Goal: Transaction & Acquisition: Purchase product/service

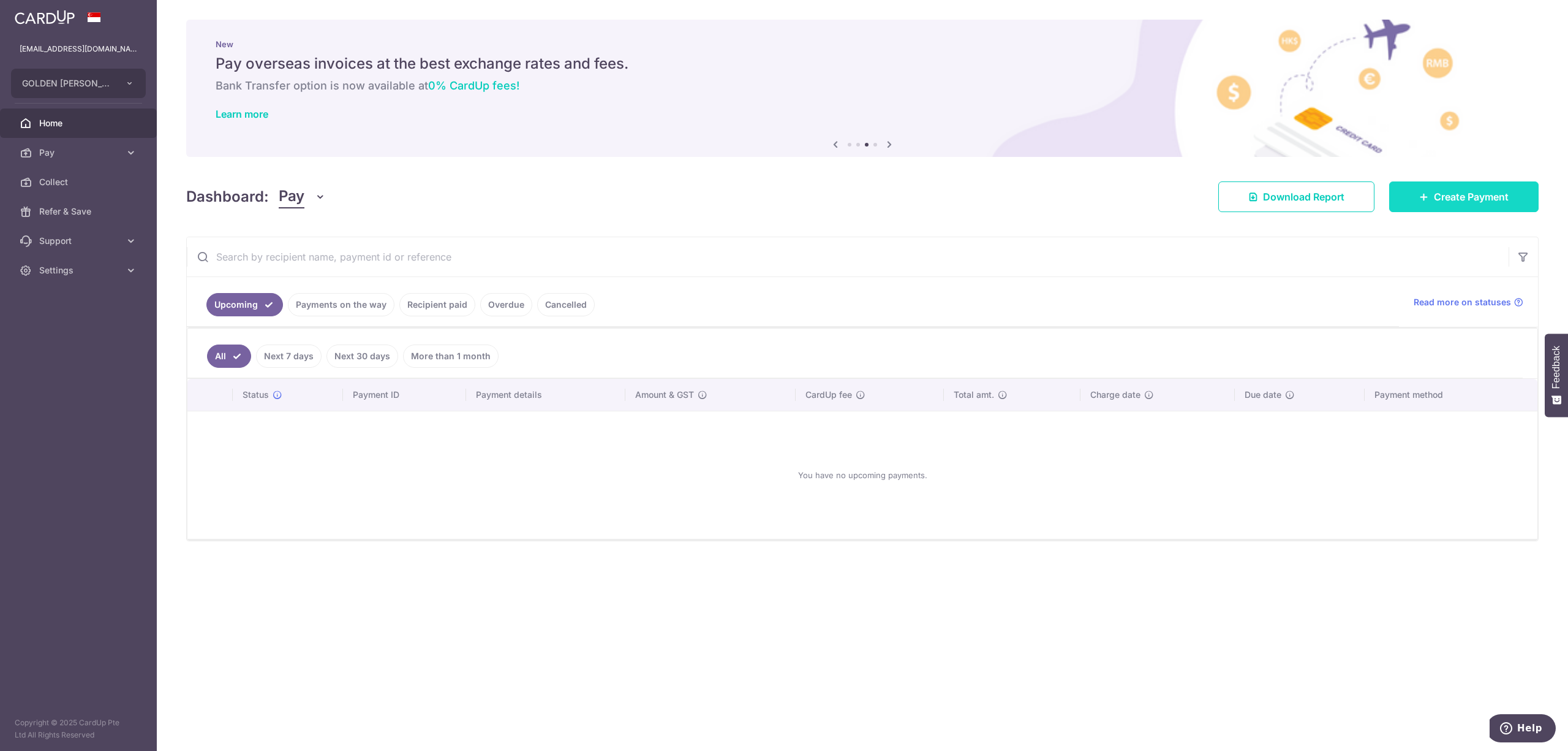
click at [1470, 192] on span "Create Payment" at bounding box center [1471, 197] width 75 height 15
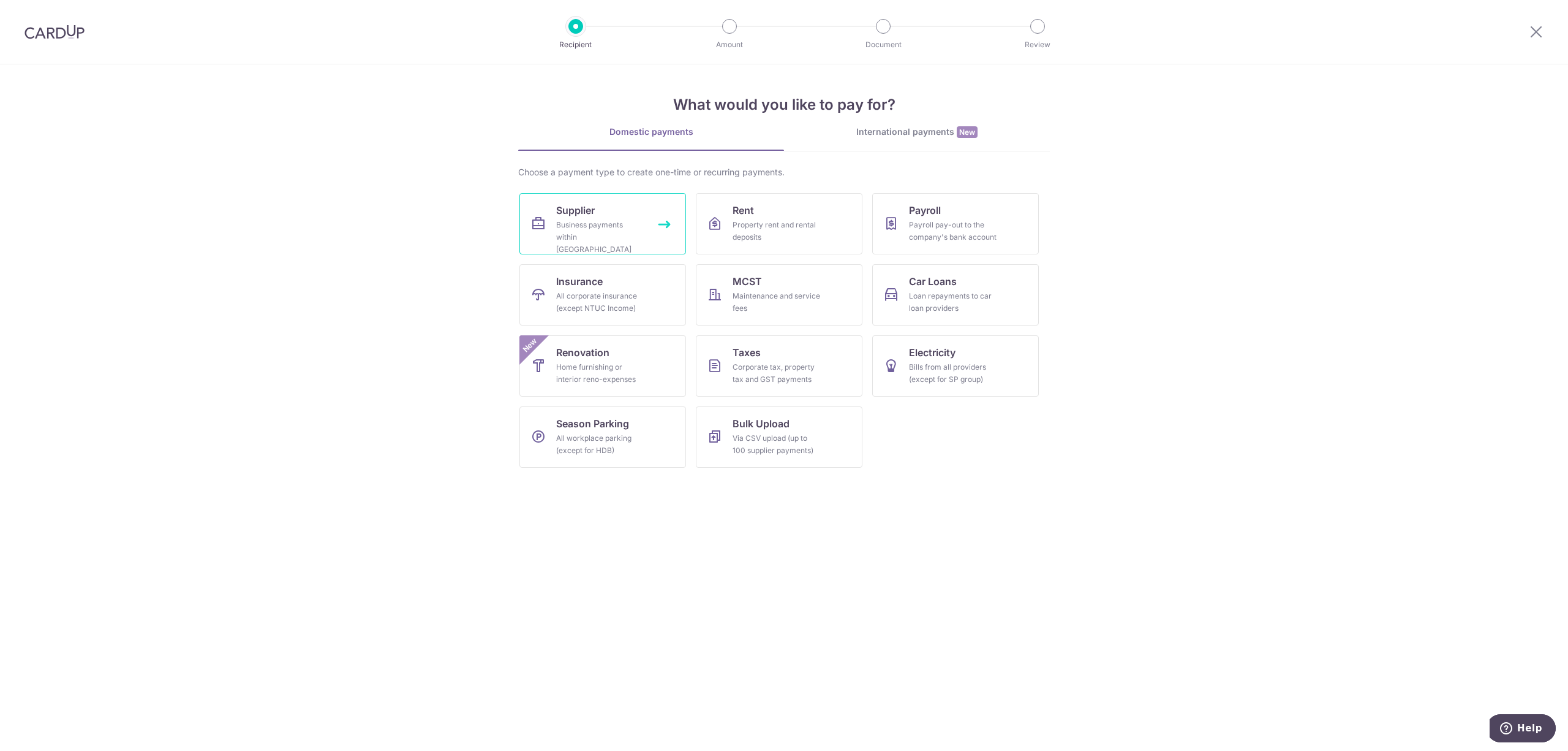
click at [658, 219] on link "Supplier Business payments within Singapore" at bounding box center [603, 223] width 166 height 61
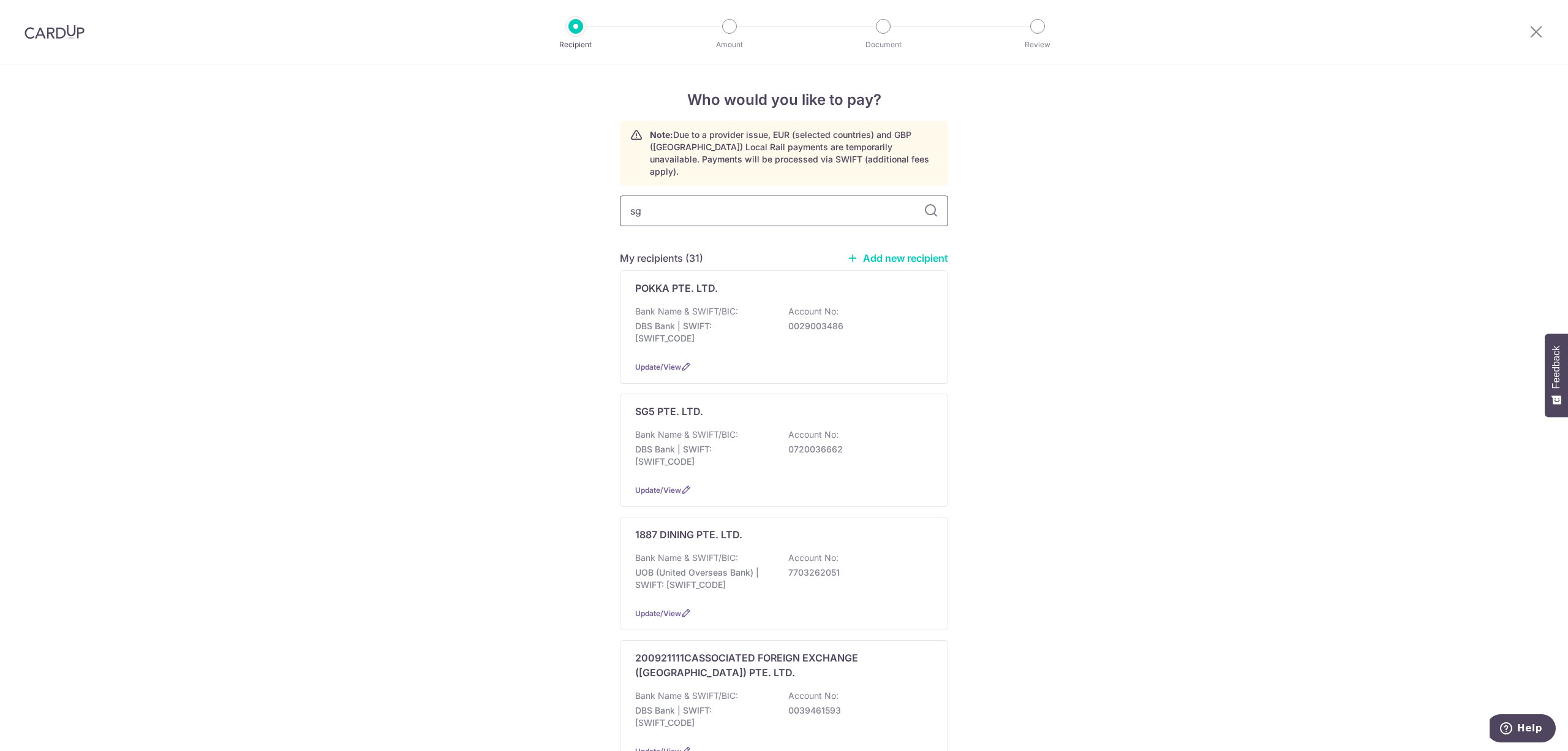
type input "sg5"
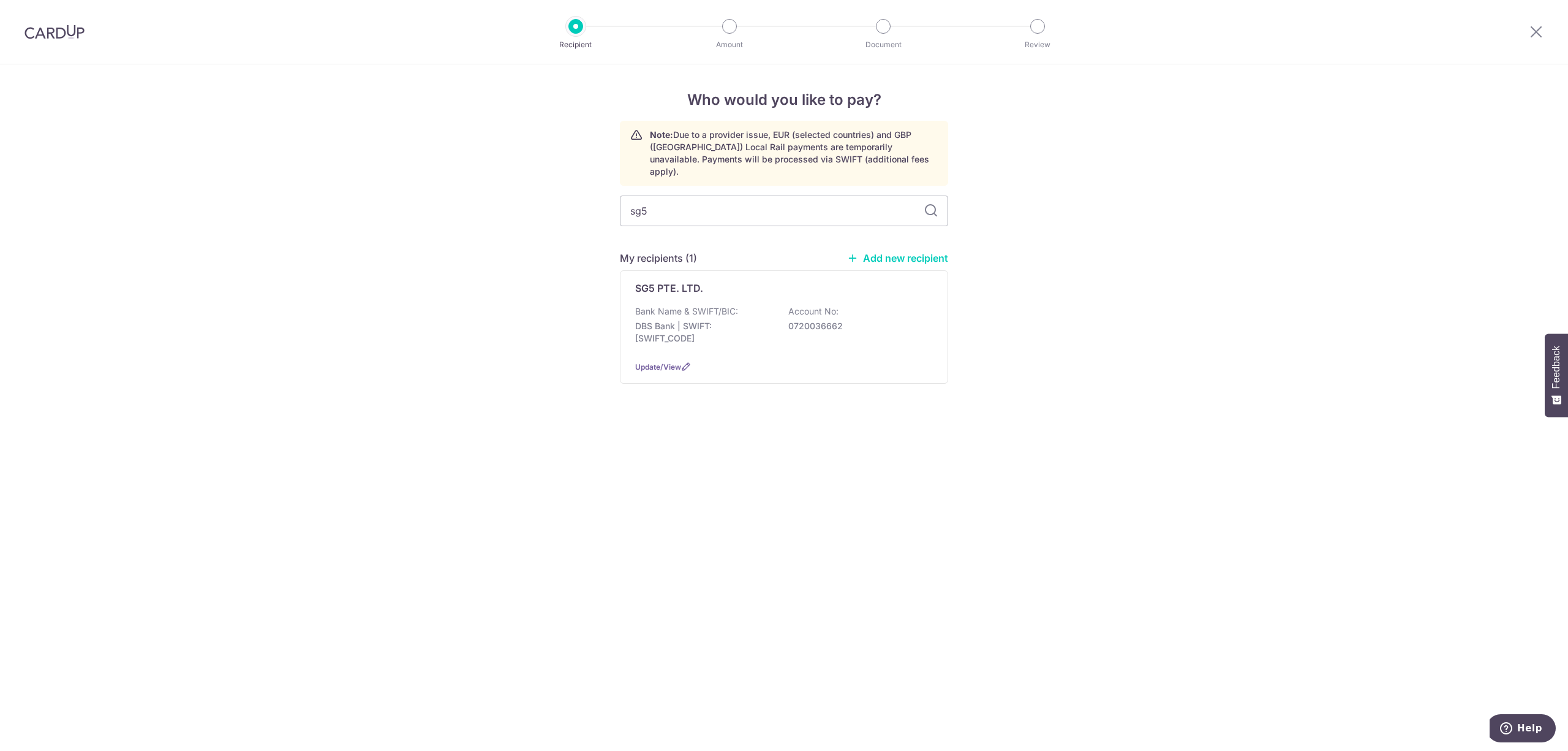
click at [751, 290] on div "SG5 PTE. LTD. Bank Name & SWIFT/BIC: DBS Bank | SWIFT: DBSSSGSGXXX Account No: …" at bounding box center [784, 327] width 329 height 113
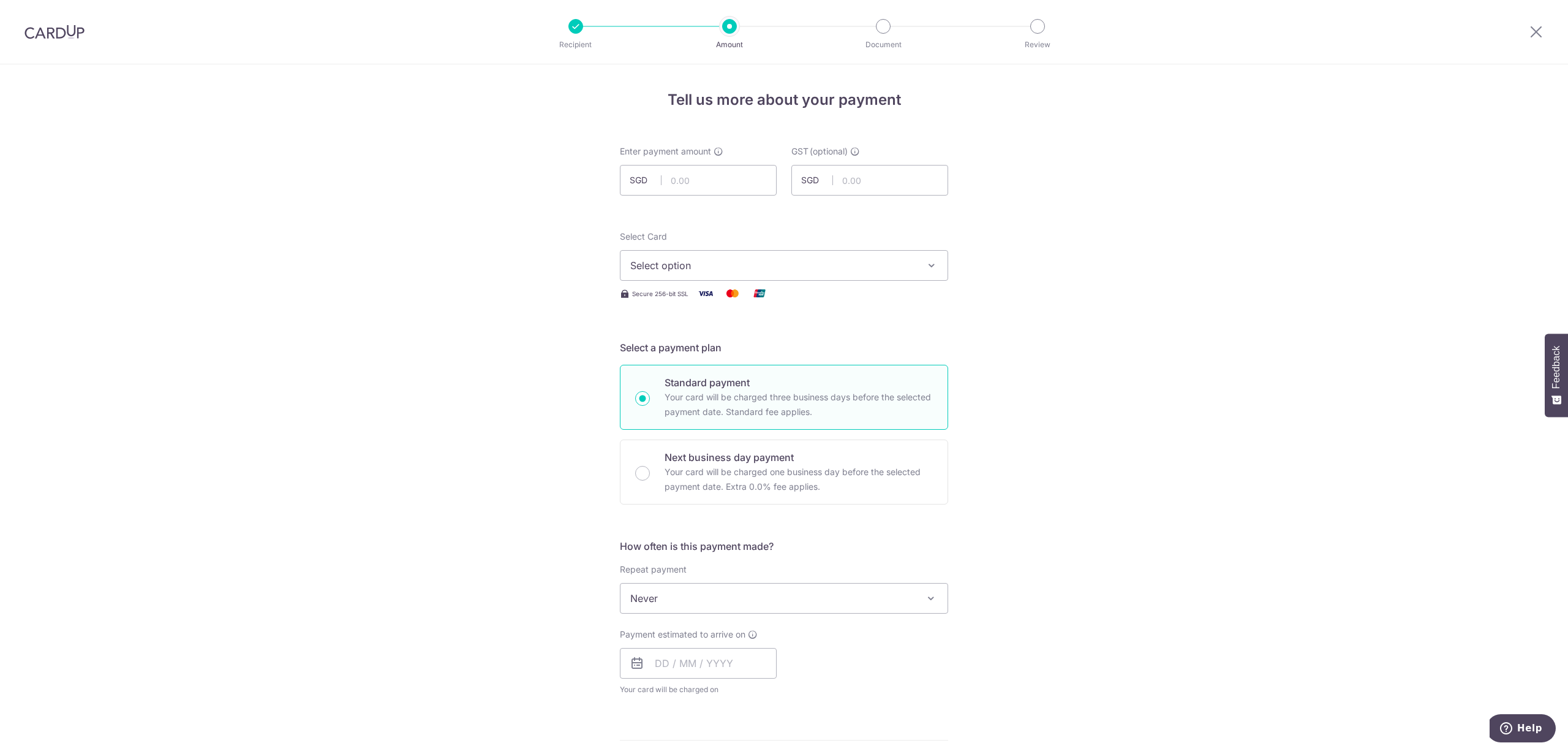
click at [757, 197] on form "Enter payment amount SGD GST (optional) SGD Select Card Select option Add credi…" at bounding box center [784, 671] width 329 height 1053
click at [754, 181] on input "text" at bounding box center [698, 180] width 157 height 31
type input "12,105.00"
click at [836, 170] on input "text" at bounding box center [870, 180] width 157 height 31
type input "1,089.45"
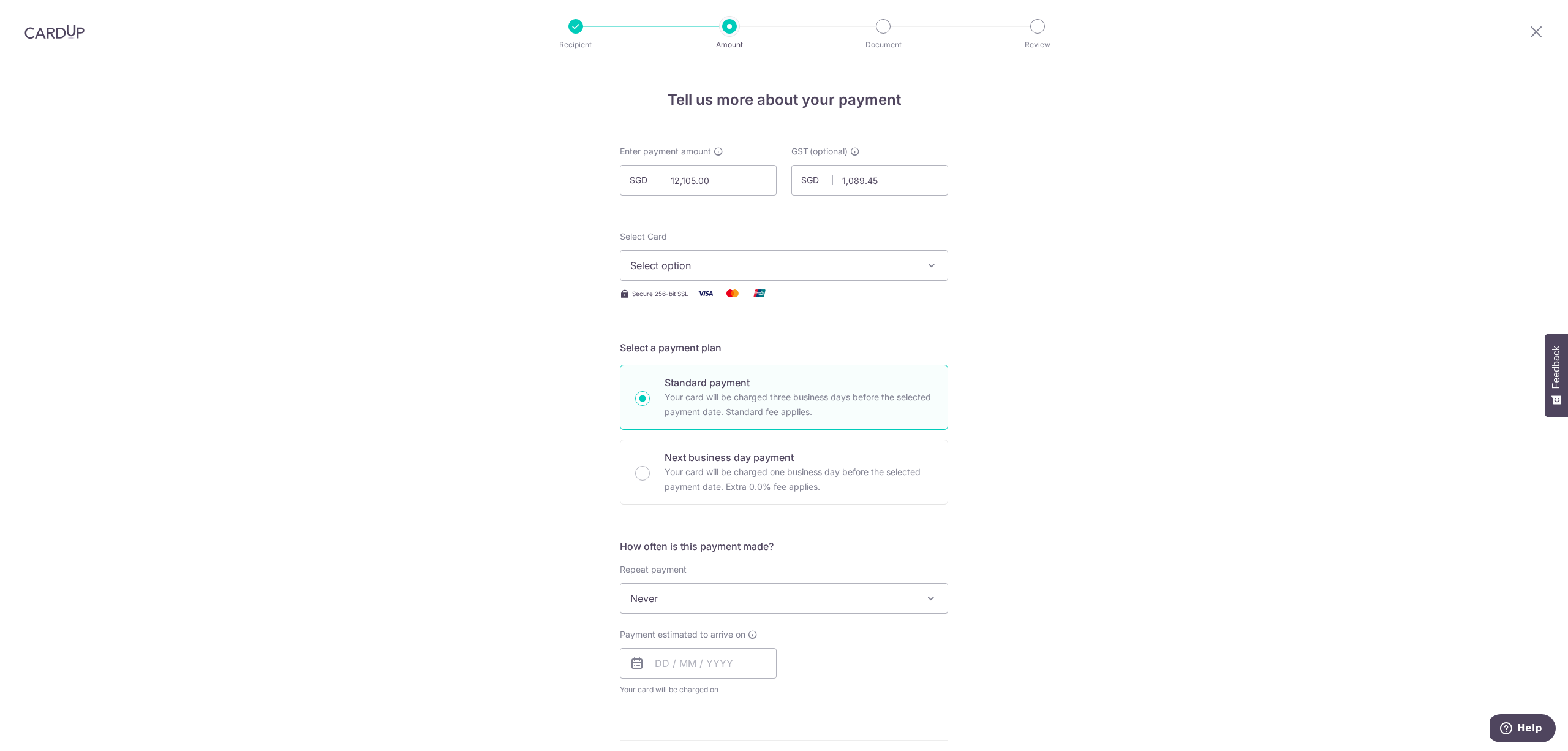
click at [653, 260] on span "Select option" at bounding box center [773, 265] width 285 height 15
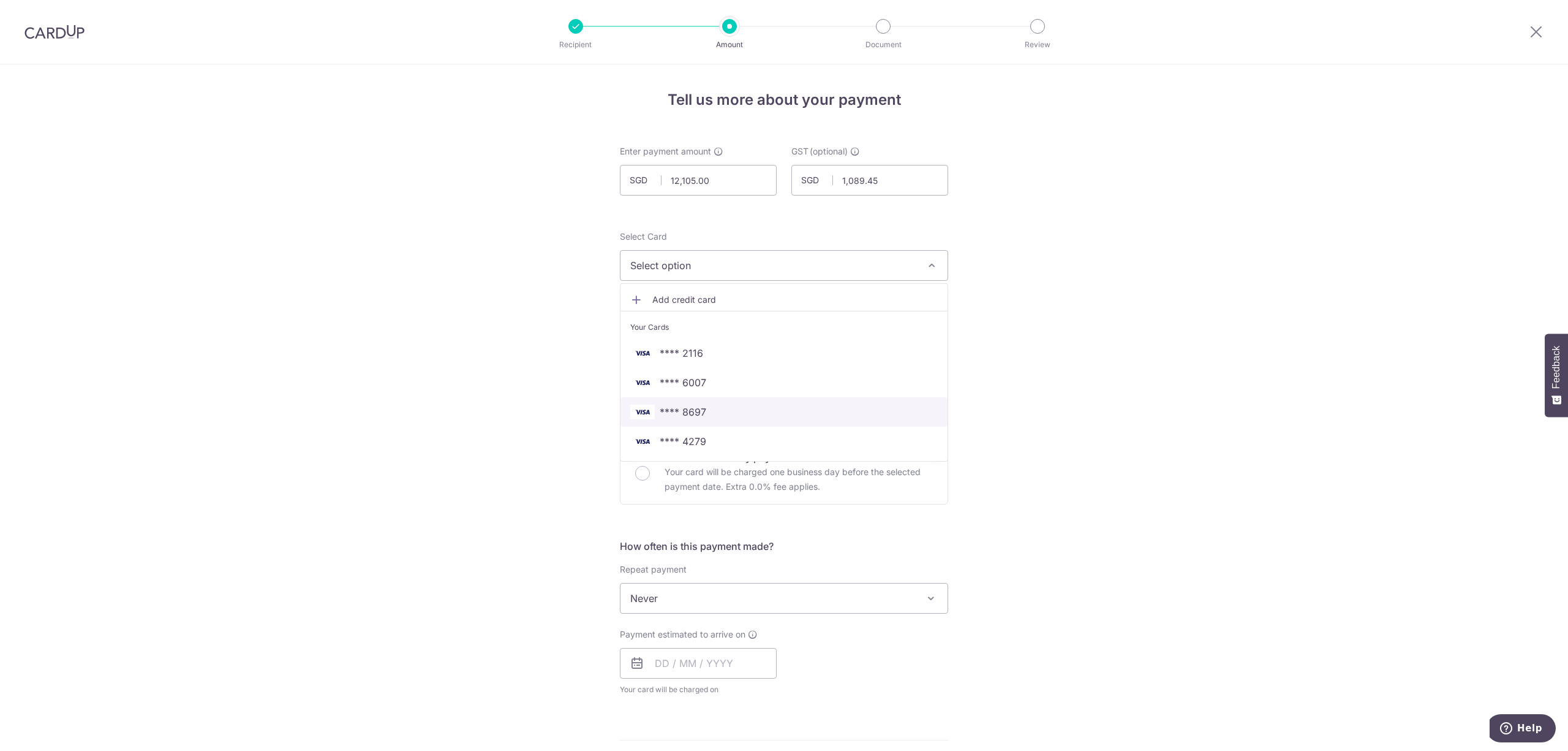
click at [723, 417] on span "**** 8697" at bounding box center [784, 412] width 308 height 15
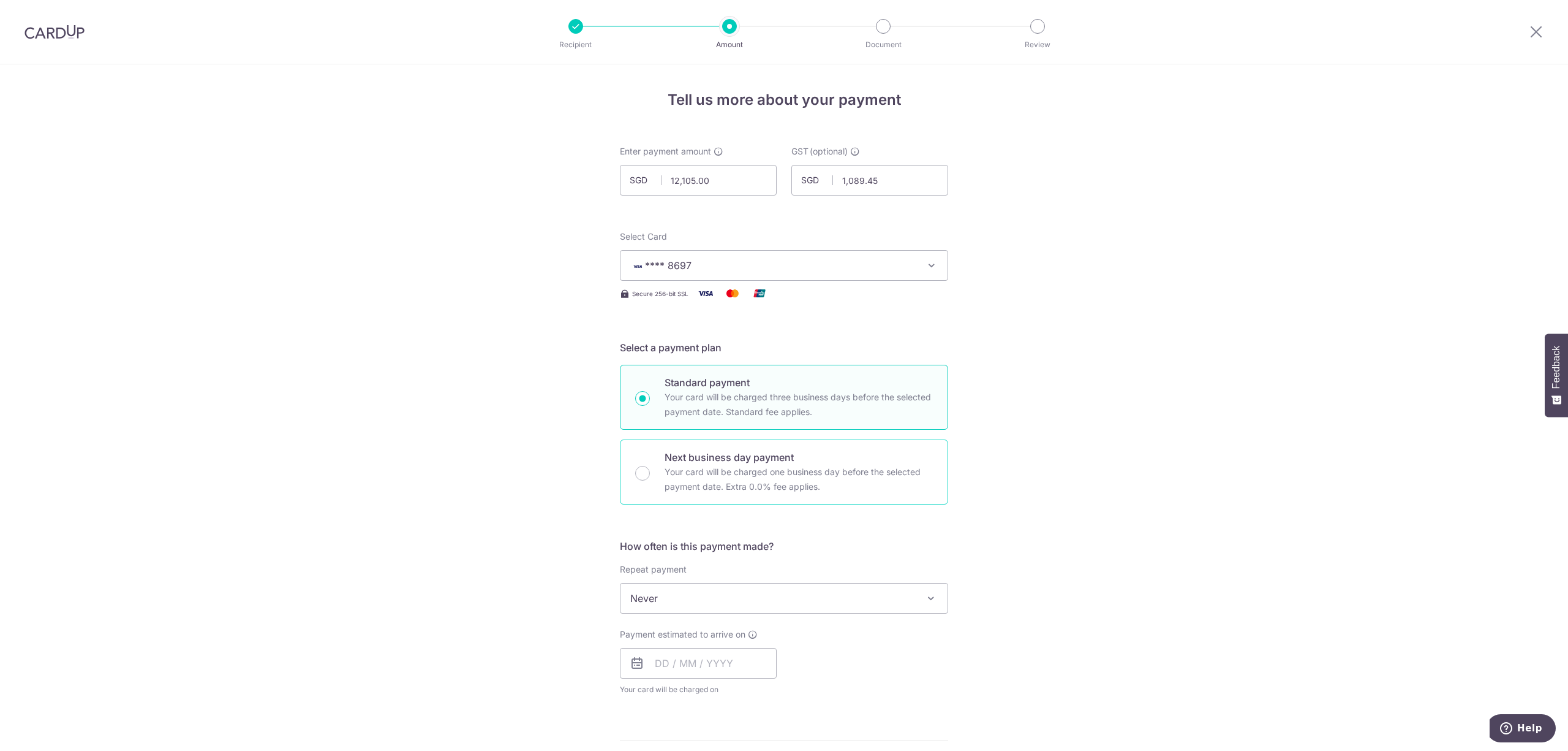
drag, startPoint x: 717, startPoint y: 474, endPoint x: 709, endPoint y: 488, distance: 16.1
click at [716, 474] on p "Your card will be charged one business day before the selected payment date. Ex…" at bounding box center [798, 479] width 268 height 30
radio input "false"
radio input "true"
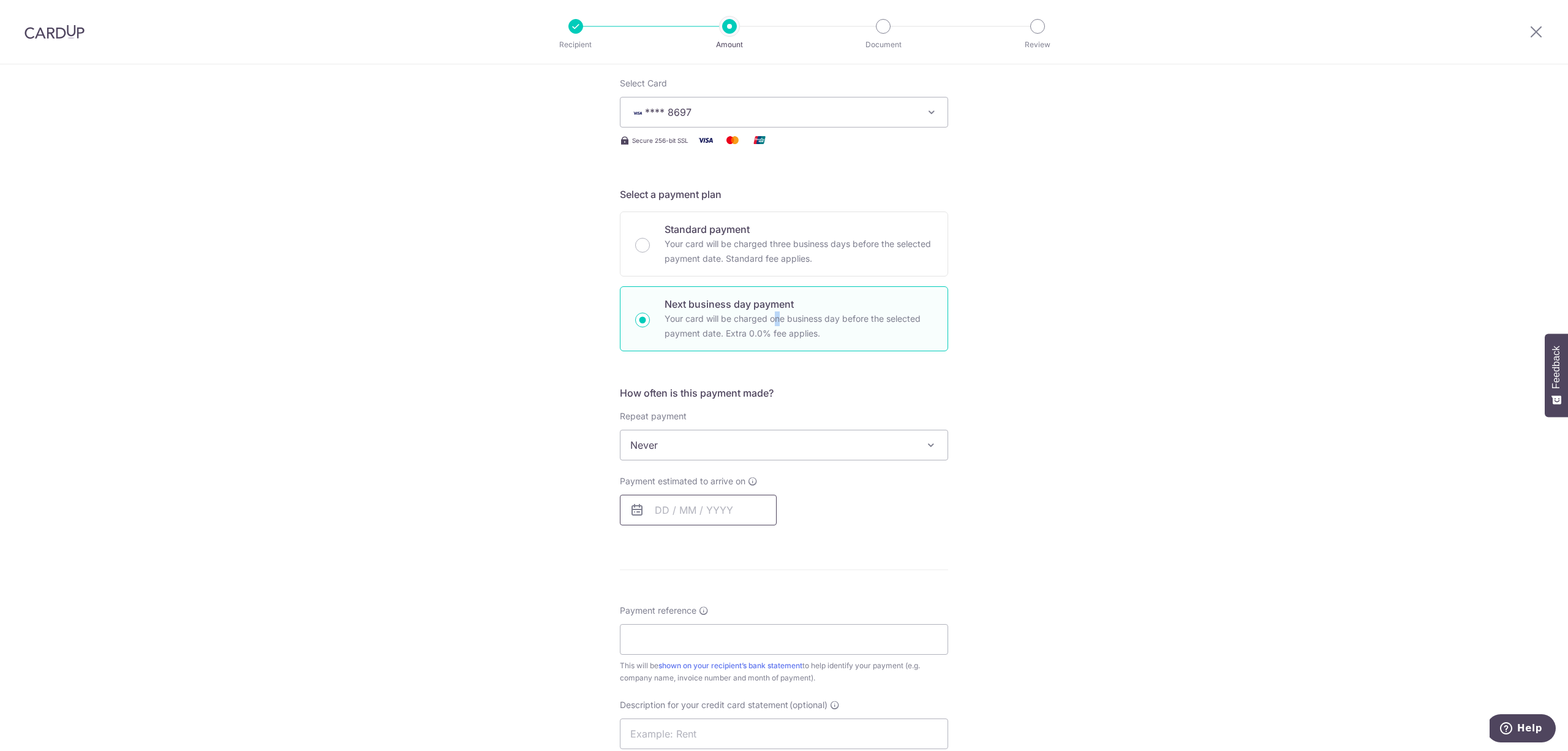
scroll to position [163, 0]
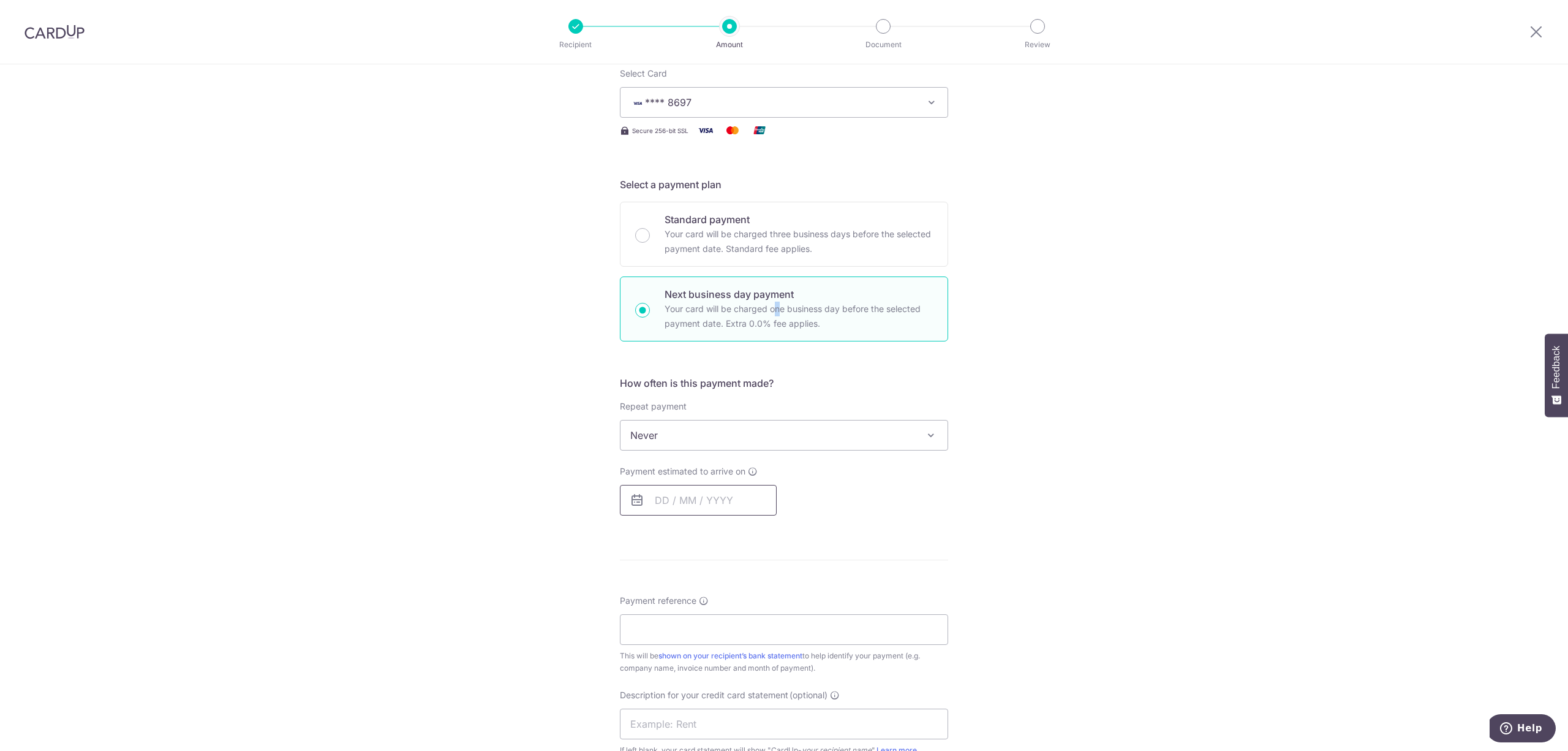
click at [700, 486] on input "text" at bounding box center [698, 500] width 157 height 31
click at [734, 580] on link "2" at bounding box center [743, 587] width 20 height 20
type input "02/10/2025"
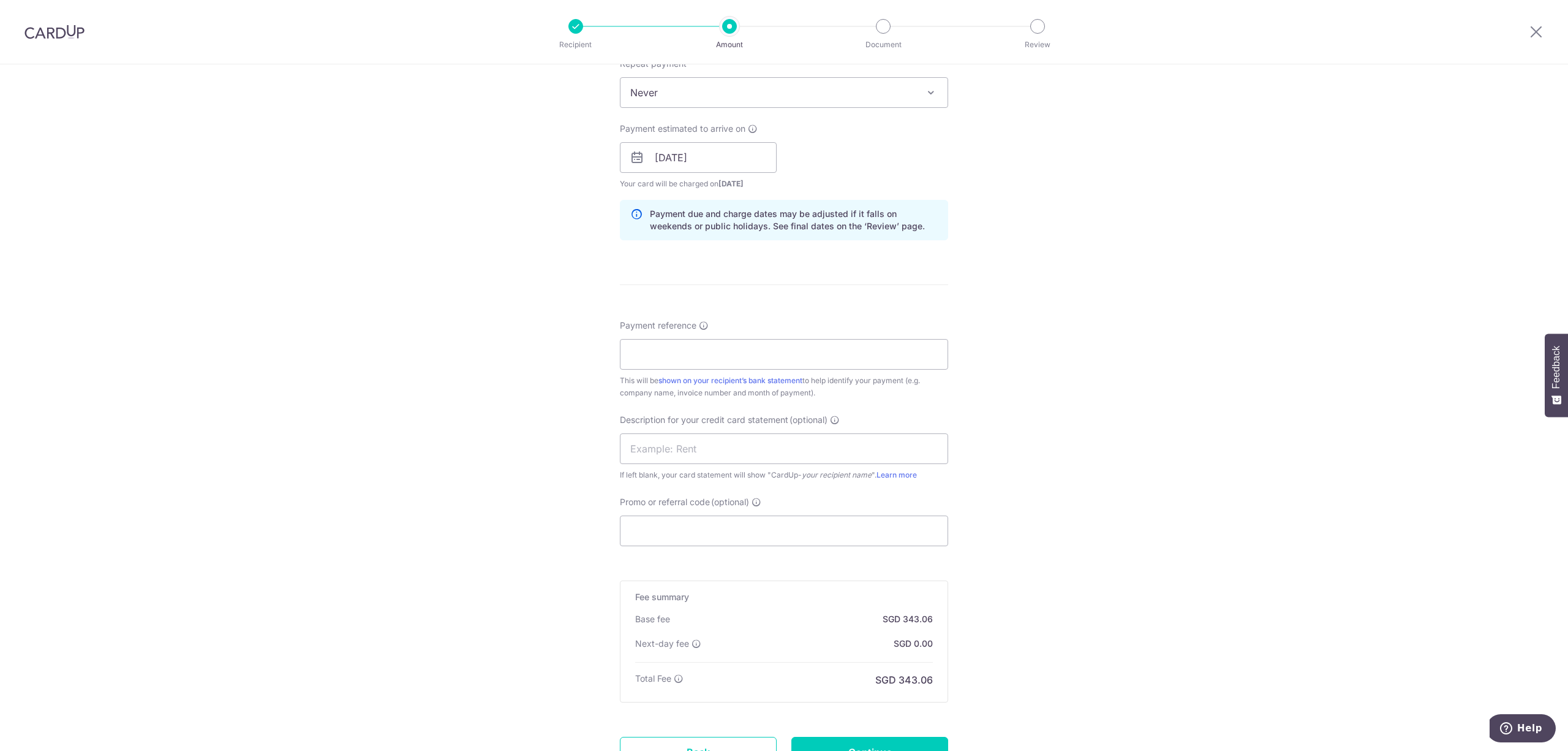
scroll to position [617, 0]
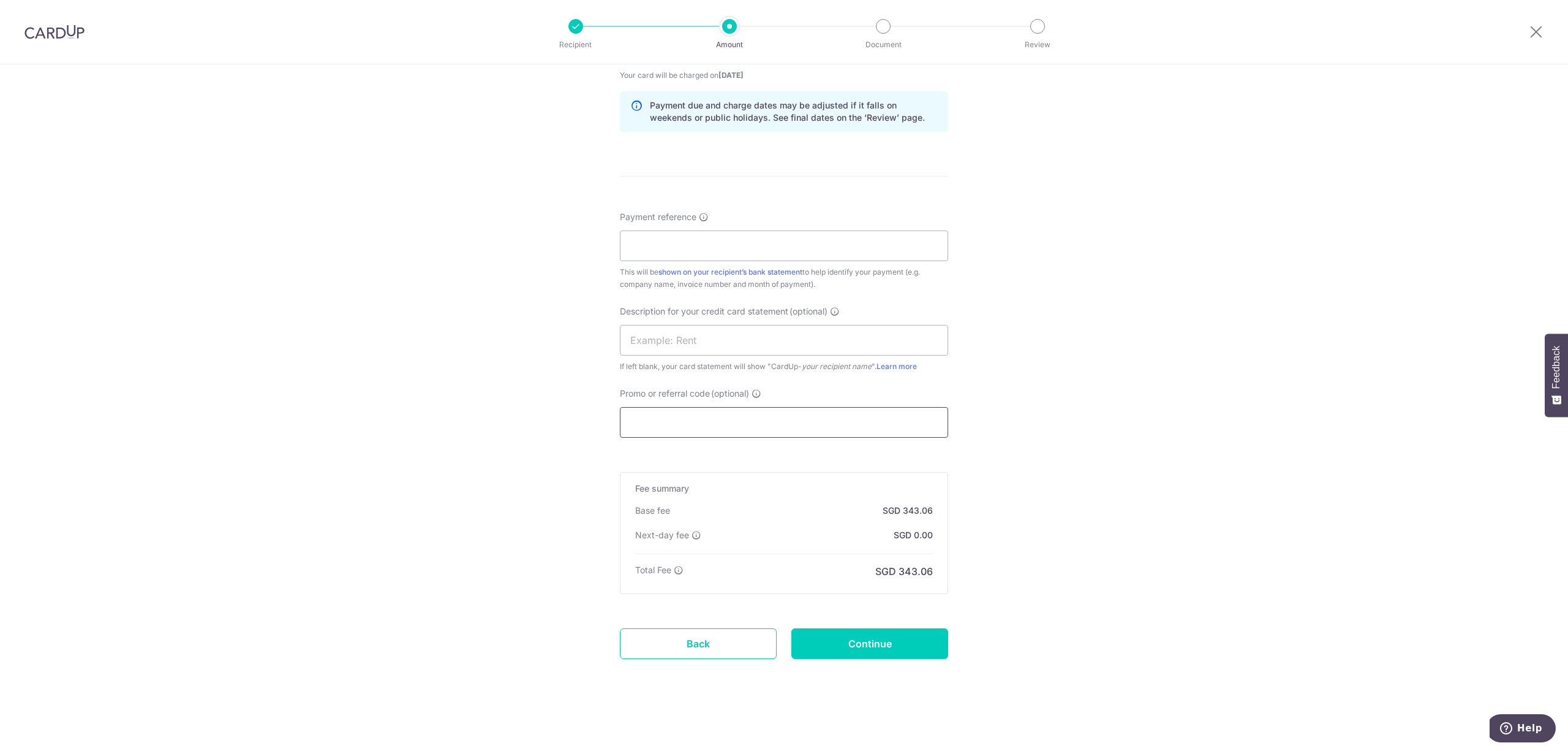
click at [728, 416] on input "Promo or referral code (optional)" at bounding box center [784, 422] width 329 height 31
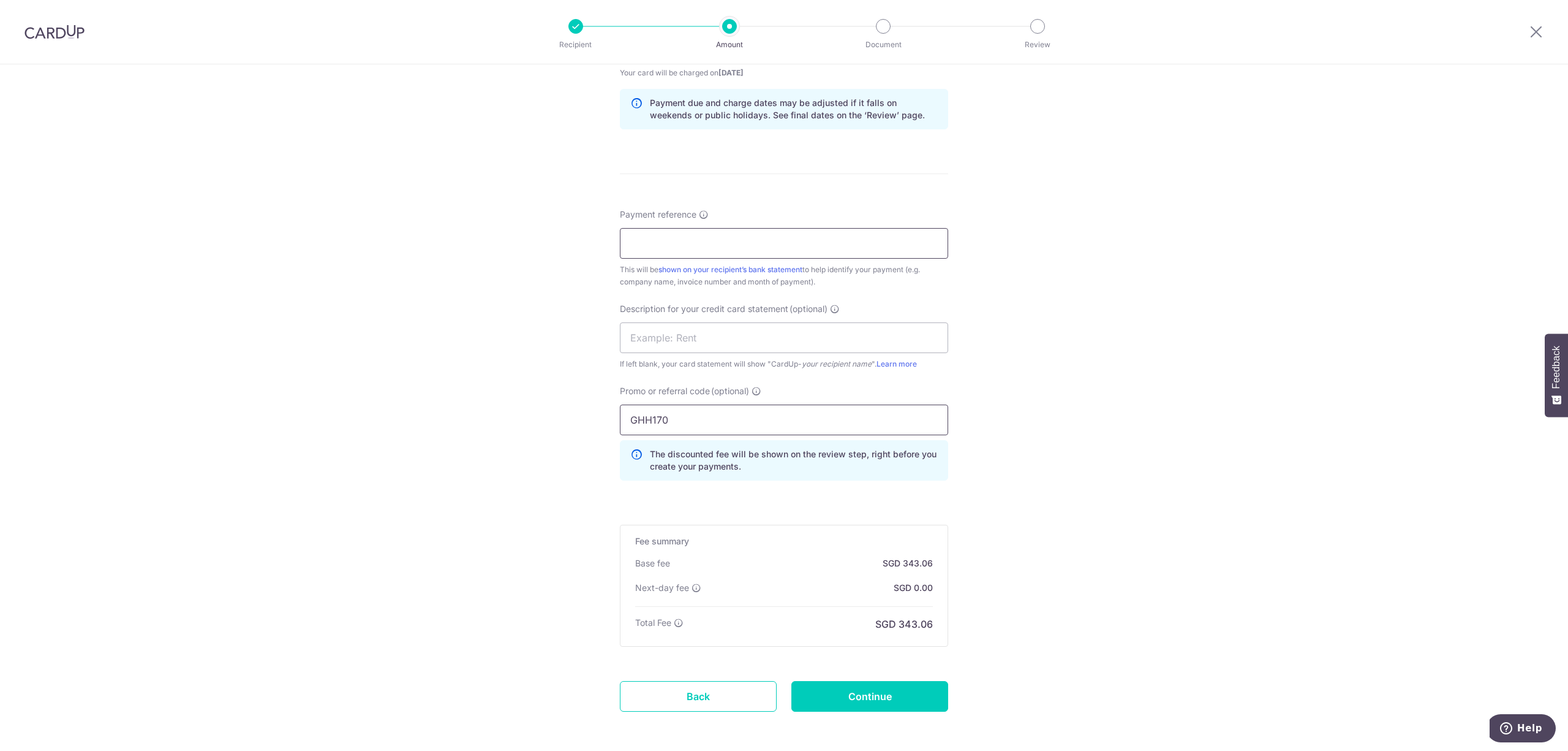
type input "GHH170"
click at [741, 247] on input "Payment reference" at bounding box center [784, 244] width 329 height 31
type input "SIN-25155331"
click at [870, 700] on input "Continue" at bounding box center [870, 696] width 157 height 31
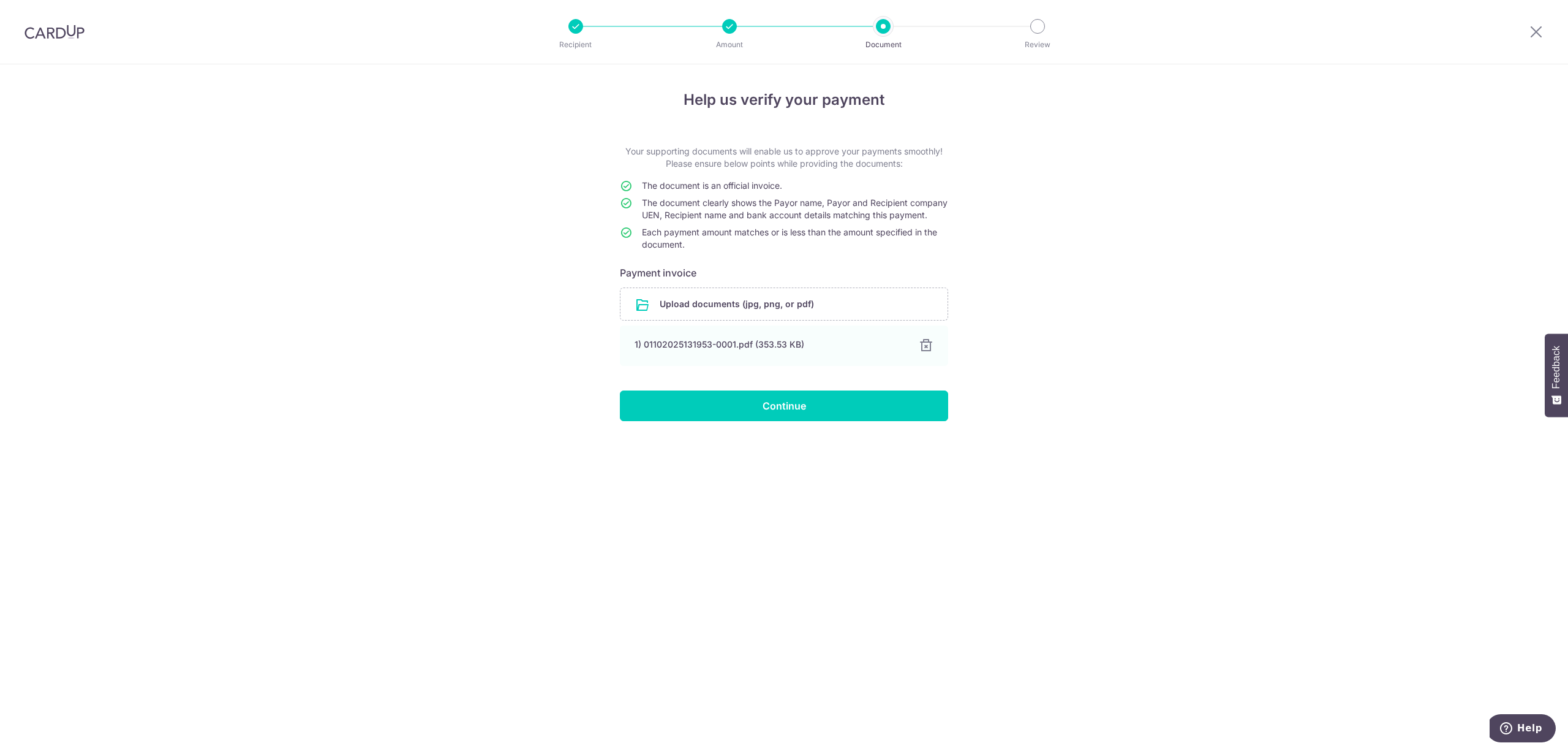
click at [902, 437] on div "Help us verify your payment Your supporting documents will enable us to approve…" at bounding box center [784, 407] width 1568 height 686
click at [900, 421] on input "Continue" at bounding box center [784, 406] width 329 height 31
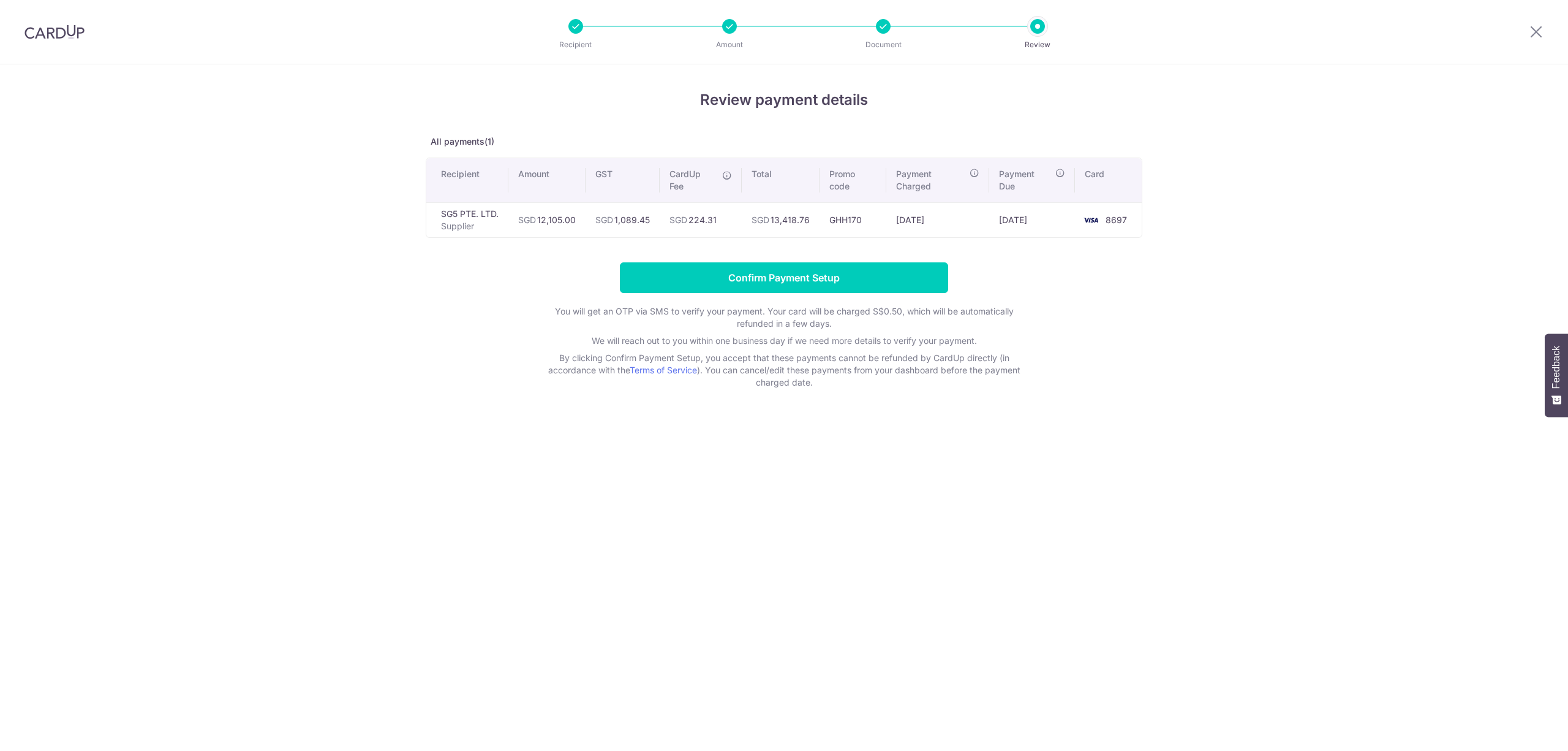
click at [810, 274] on input "Confirm Payment Setup" at bounding box center [784, 277] width 329 height 31
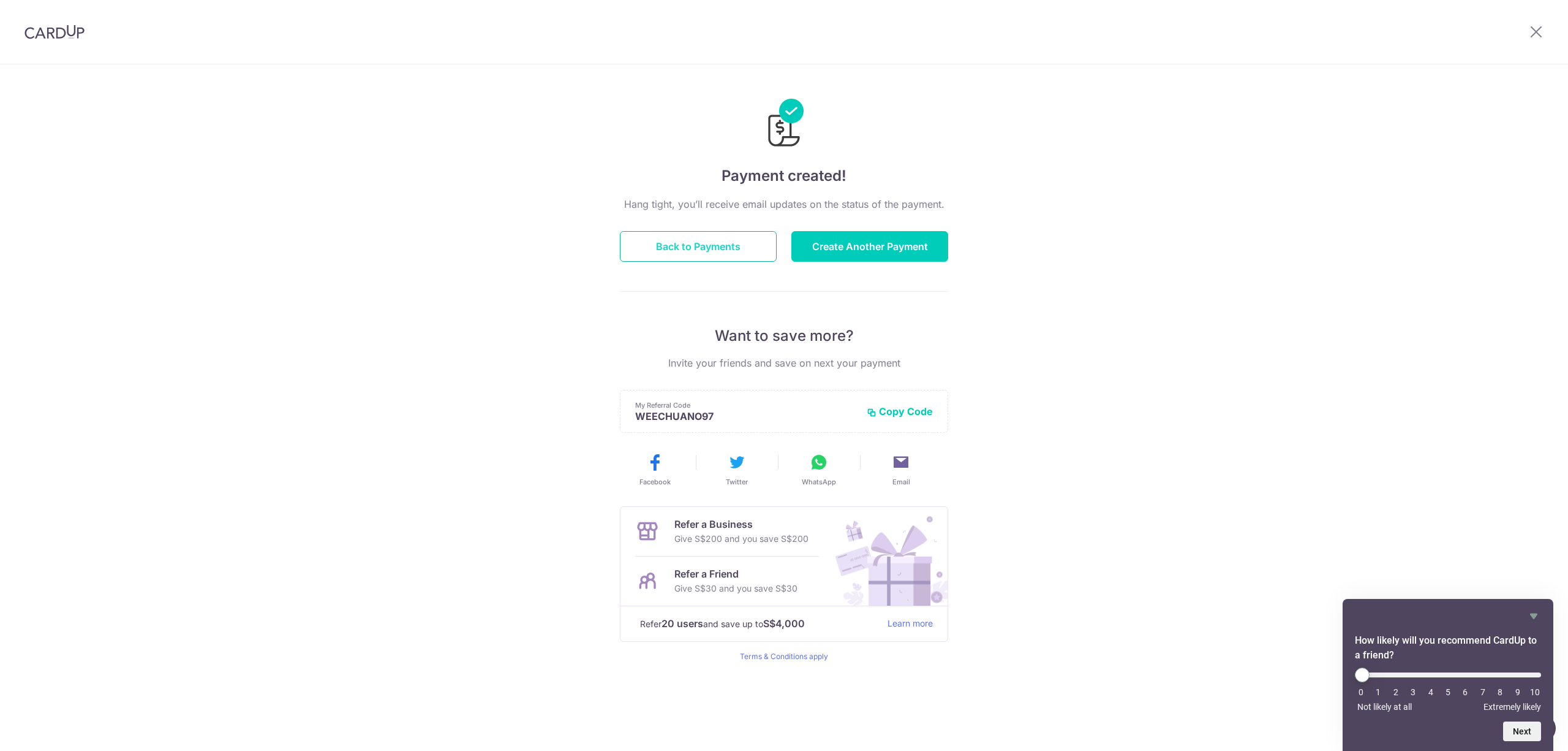
click at [748, 253] on button "Back to Payments" at bounding box center [698, 247] width 157 height 31
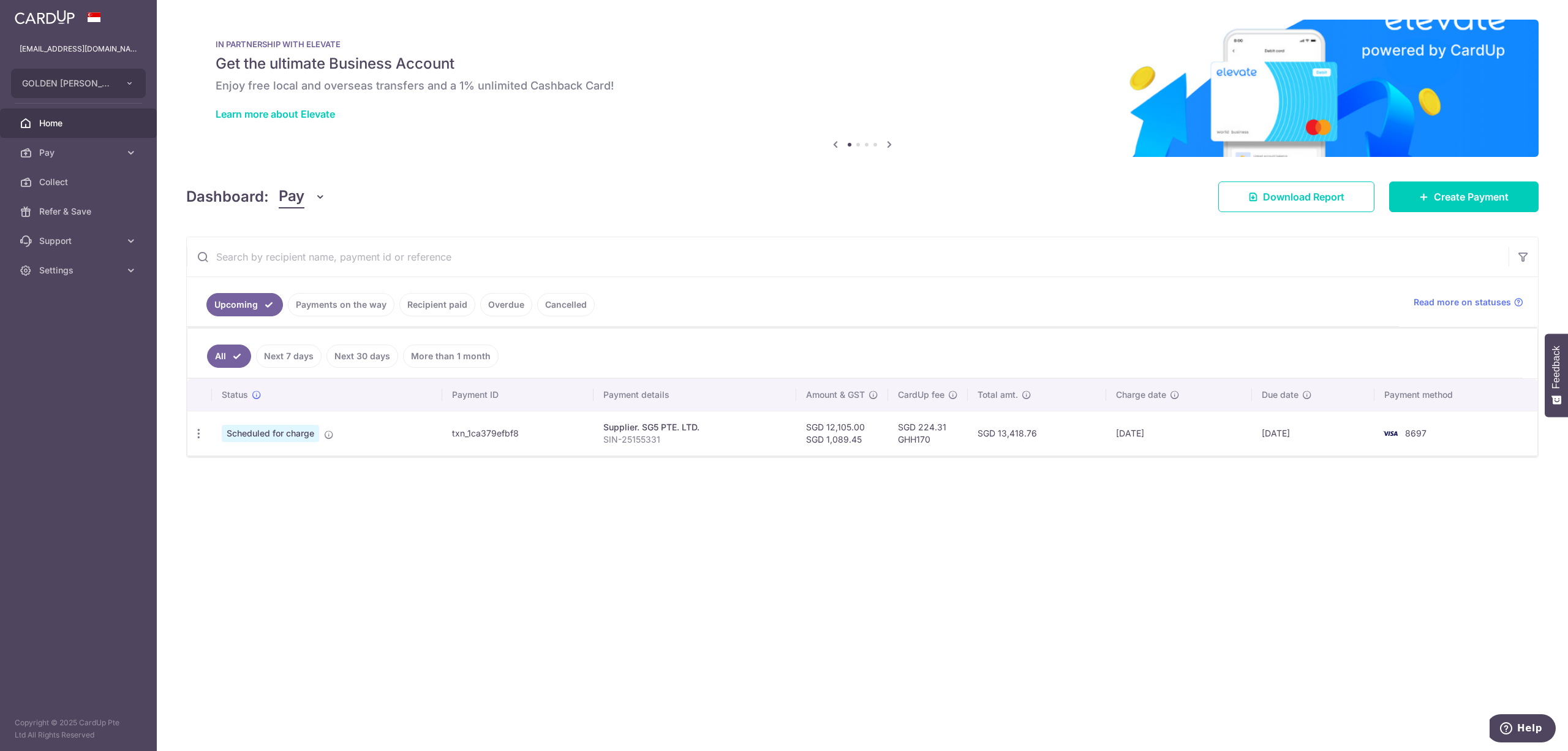
click at [335, 437] on td "Scheduled for charge" at bounding box center [327, 433] width 231 height 45
click at [331, 435] on icon at bounding box center [329, 435] width 10 height 10
